Goal: Task Accomplishment & Management: Use online tool/utility

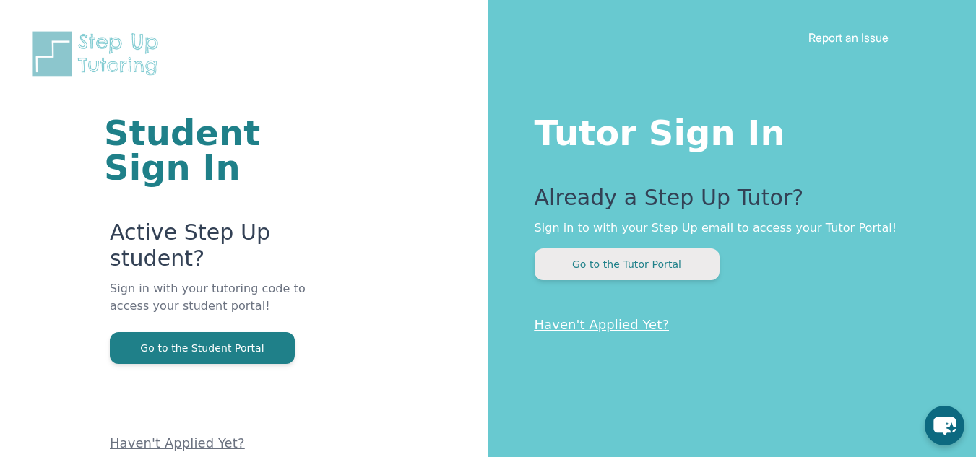
click at [620, 262] on button "Go to the Tutor Portal" at bounding box center [627, 265] width 185 height 32
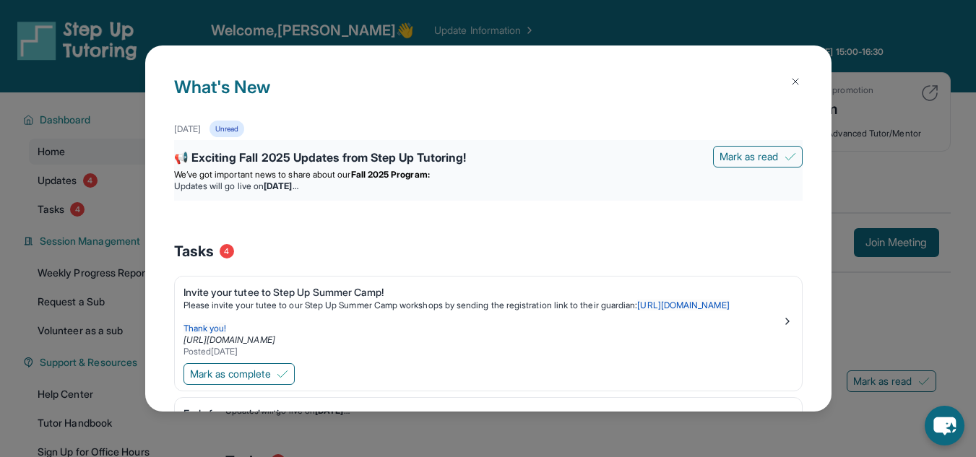
click at [324, 156] on div "📢 Exciting Fall 2025 Updates from Step Up Tutoring!" at bounding box center [488, 159] width 629 height 20
click at [215, 152] on div "📢 Exciting Fall 2025 Updates from Step Up Tutoring!" at bounding box center [488, 159] width 629 height 20
click at [244, 129] on div "Unread" at bounding box center [227, 129] width 35 height 17
click at [244, 121] on div "Unread" at bounding box center [227, 129] width 35 height 17
click at [218, 153] on div "📢 Exciting Fall 2025 Updates from Step Up Tutoring!" at bounding box center [488, 159] width 629 height 20
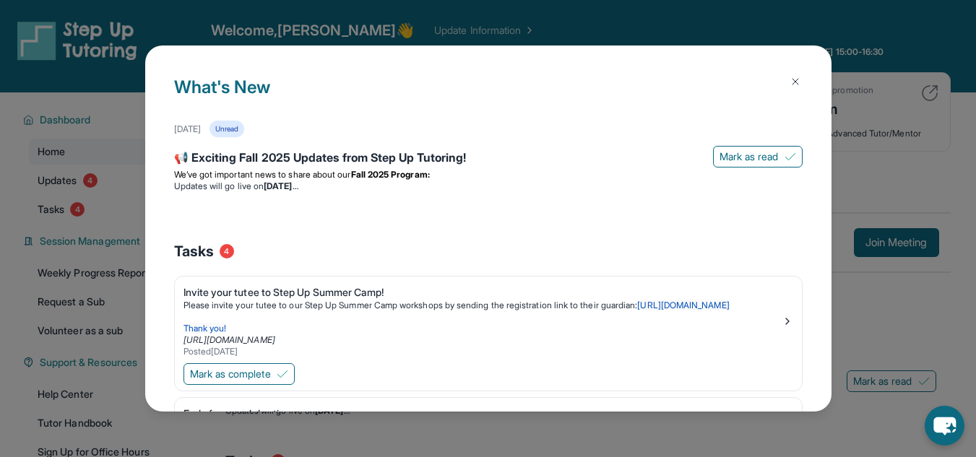
click at [790, 79] on img at bounding box center [796, 82] width 12 height 12
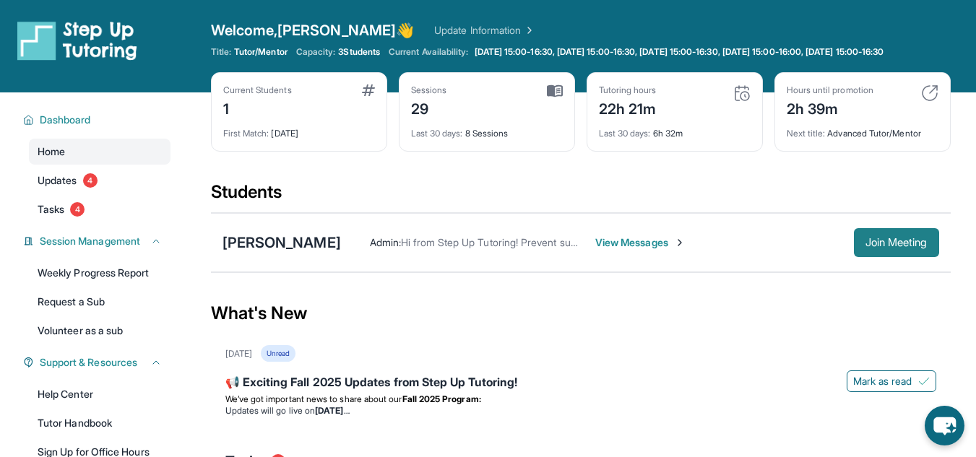
click at [885, 247] on span "Join Meeting" at bounding box center [897, 242] width 62 height 9
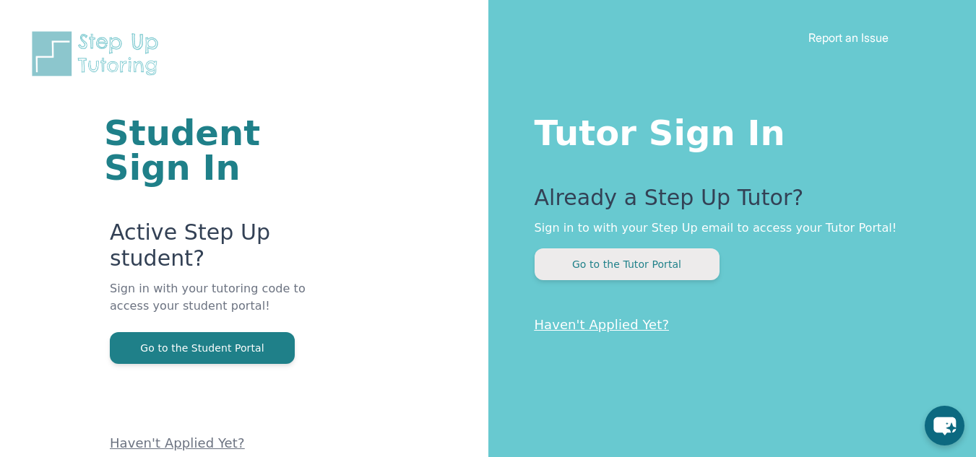
click at [619, 260] on button "Go to the Tutor Portal" at bounding box center [627, 265] width 185 height 32
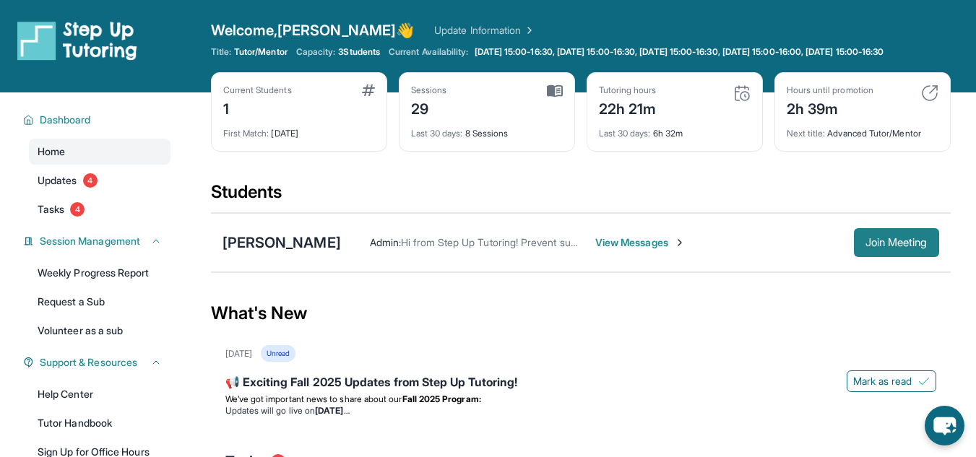
click at [876, 247] on span "Join Meeting" at bounding box center [897, 242] width 62 height 9
